Goal: Information Seeking & Learning: Learn about a topic

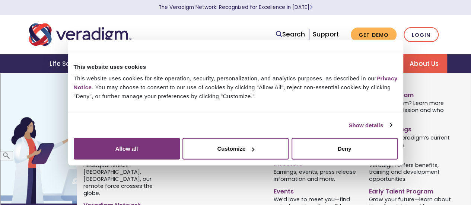
click at [411, 62] on link "About Us" at bounding box center [423, 63] width 47 height 19
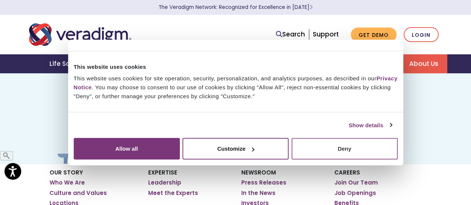
click at [397, 160] on button "Deny" at bounding box center [344, 149] width 106 height 22
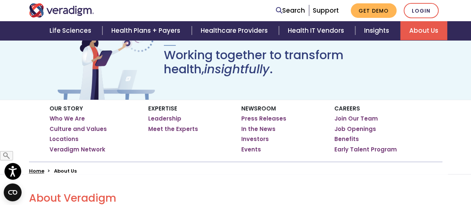
scroll to position [112, 0]
